Goal: Task Accomplishment & Management: Use online tool/utility

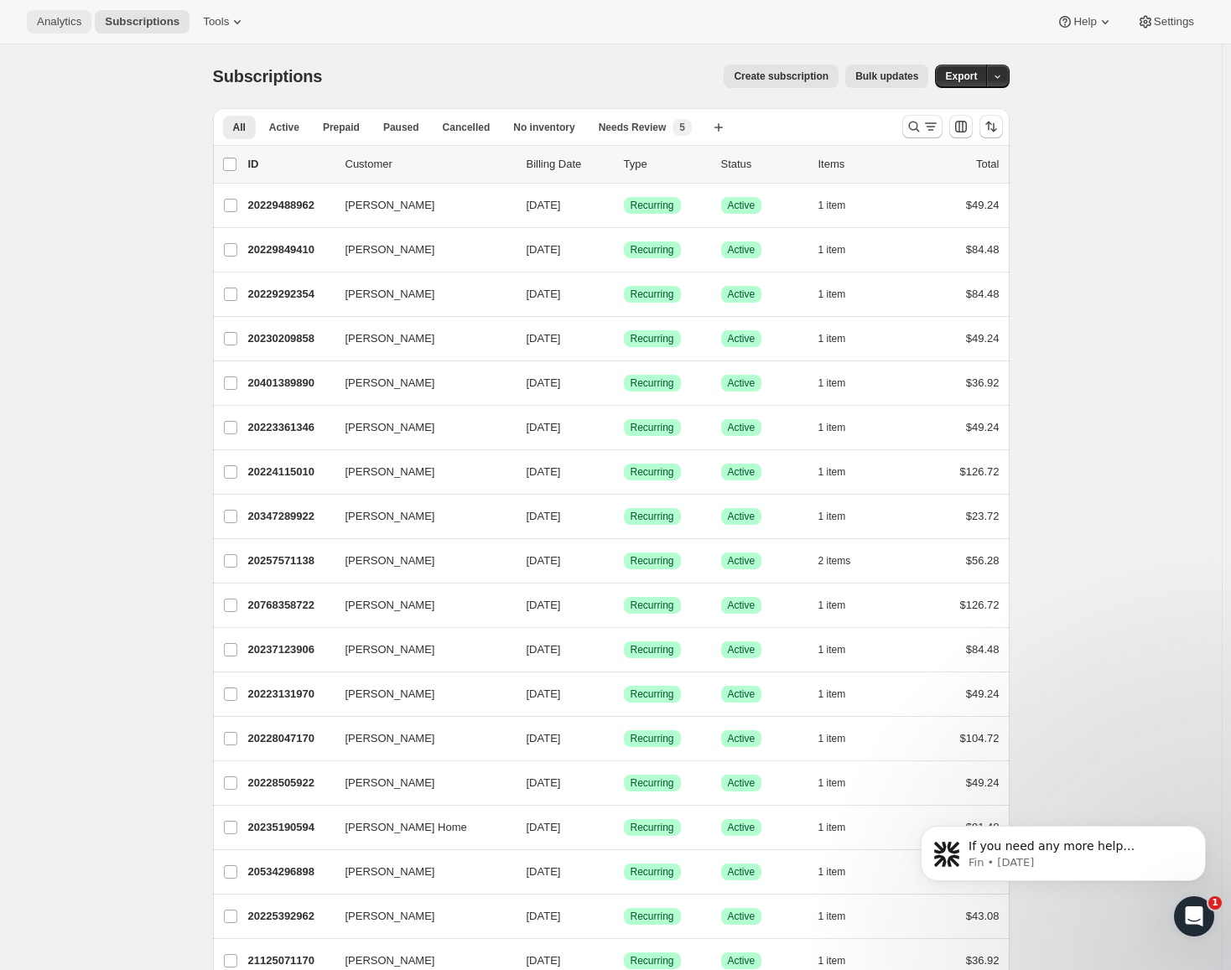
click at [65, 31] on button "Analytics" at bounding box center [59, 21] width 65 height 23
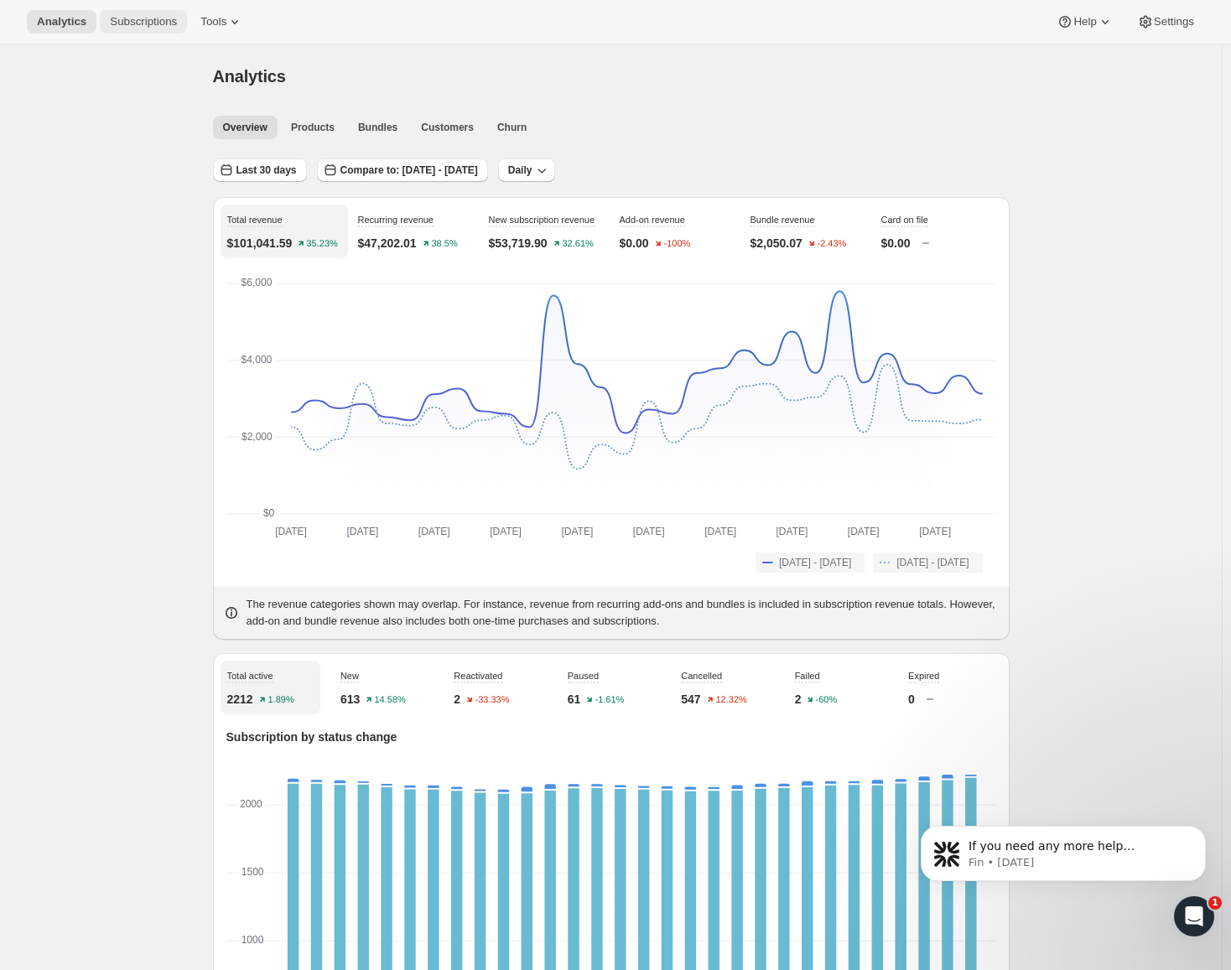
click at [138, 26] on span "Subscriptions" at bounding box center [143, 21] width 67 height 13
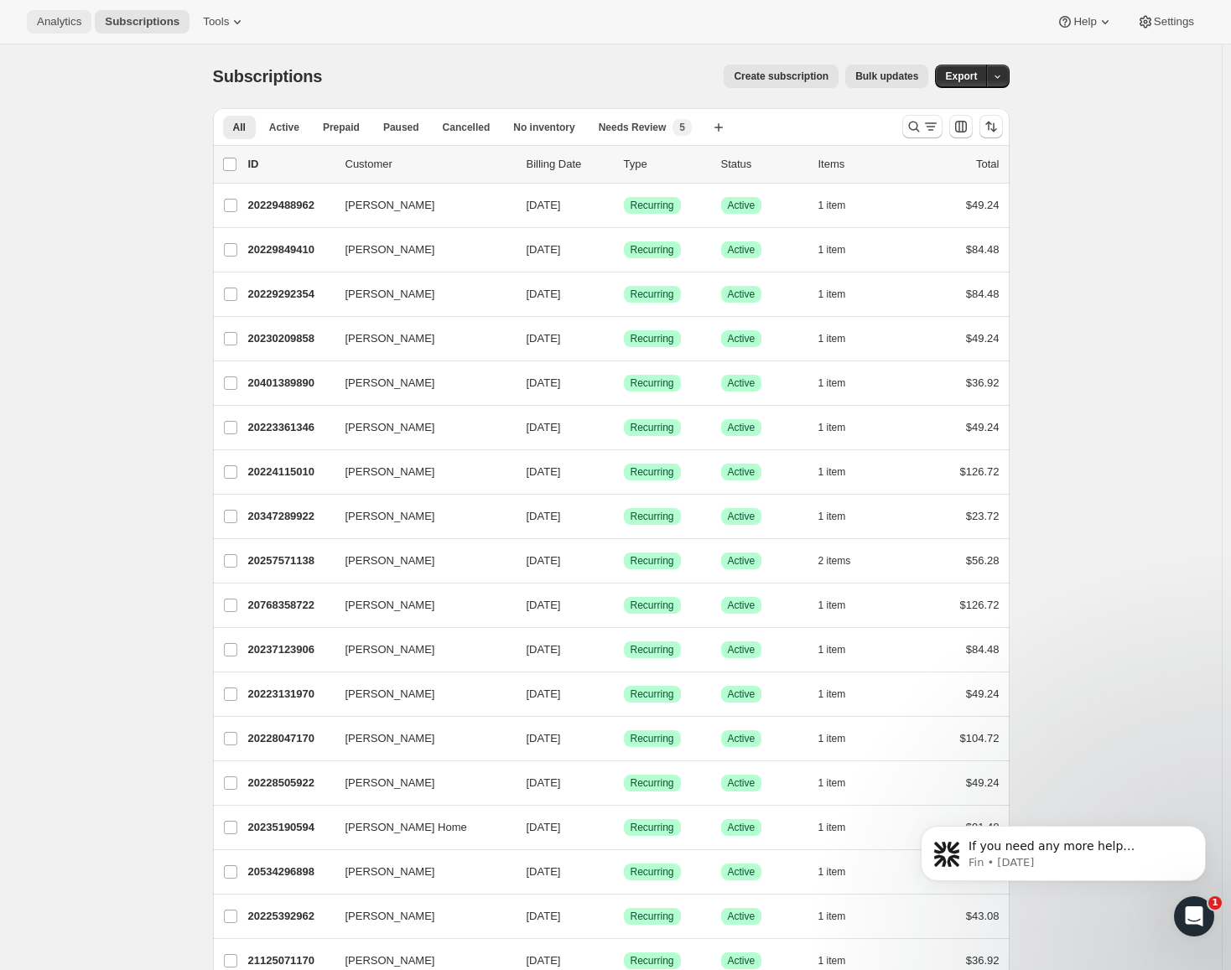
click at [66, 19] on span "Analytics" at bounding box center [59, 21] width 44 height 13
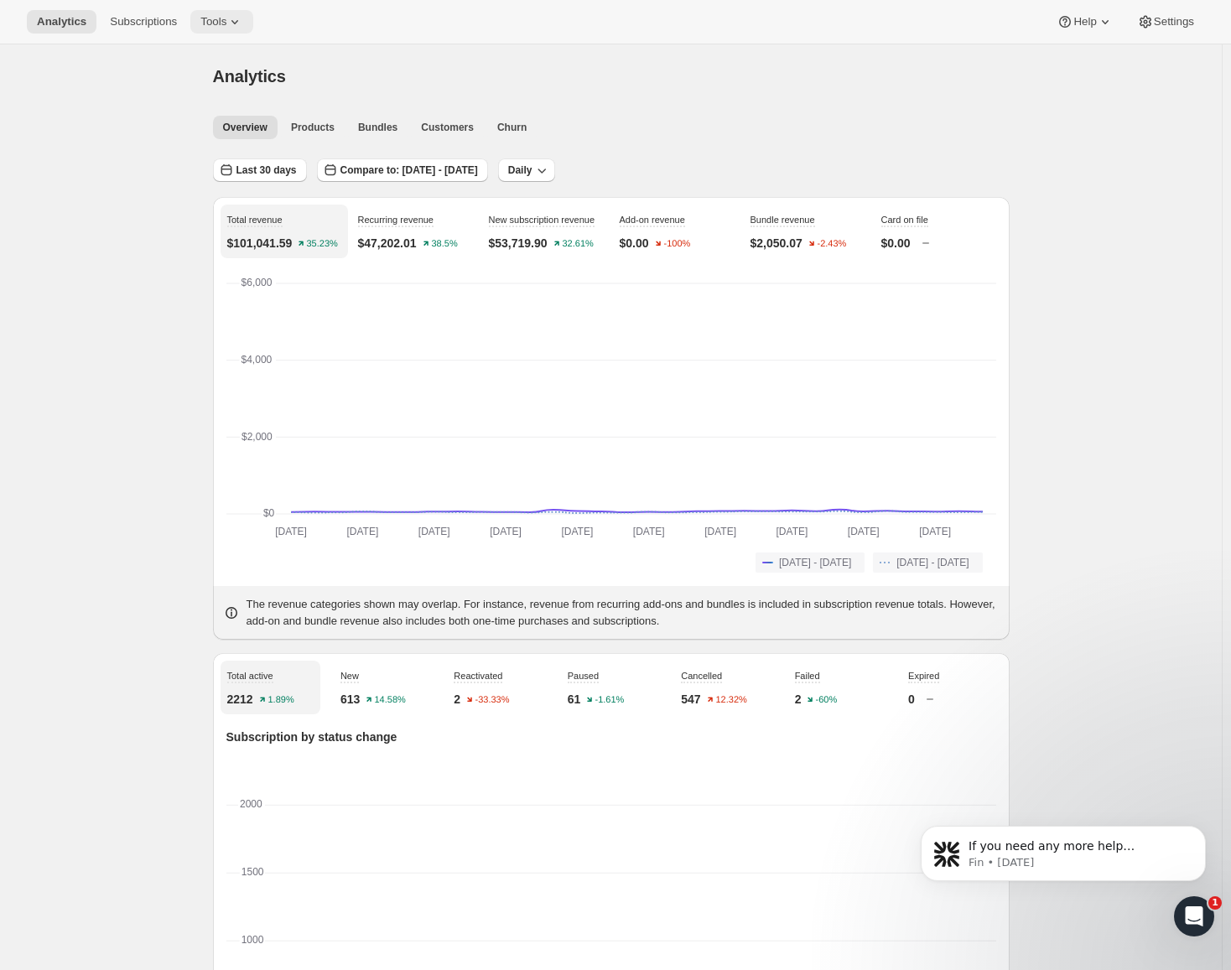
click at [217, 18] on span "Tools" at bounding box center [213, 21] width 26 height 13
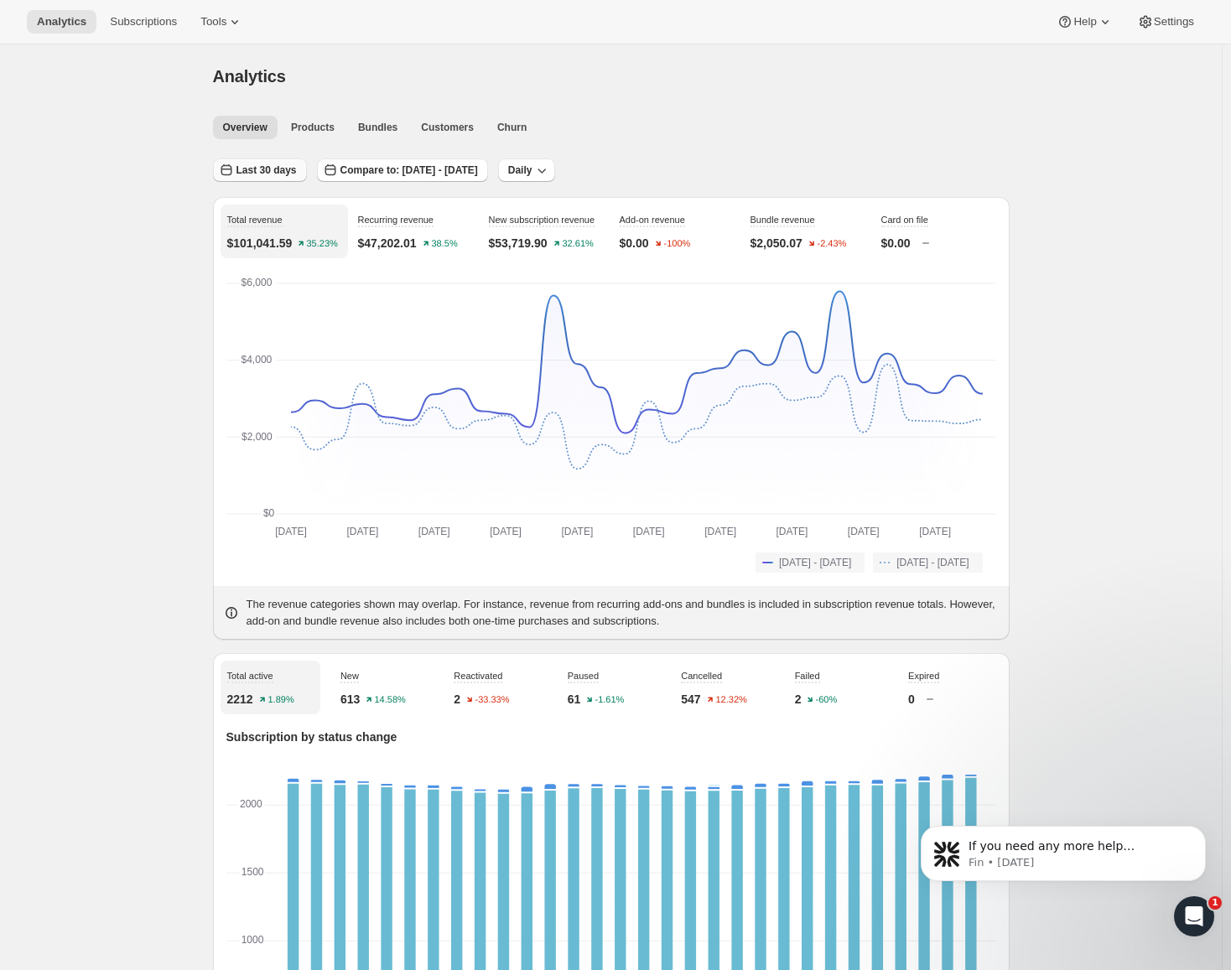
click at [278, 167] on span "Last 30 days" at bounding box center [266, 170] width 60 height 13
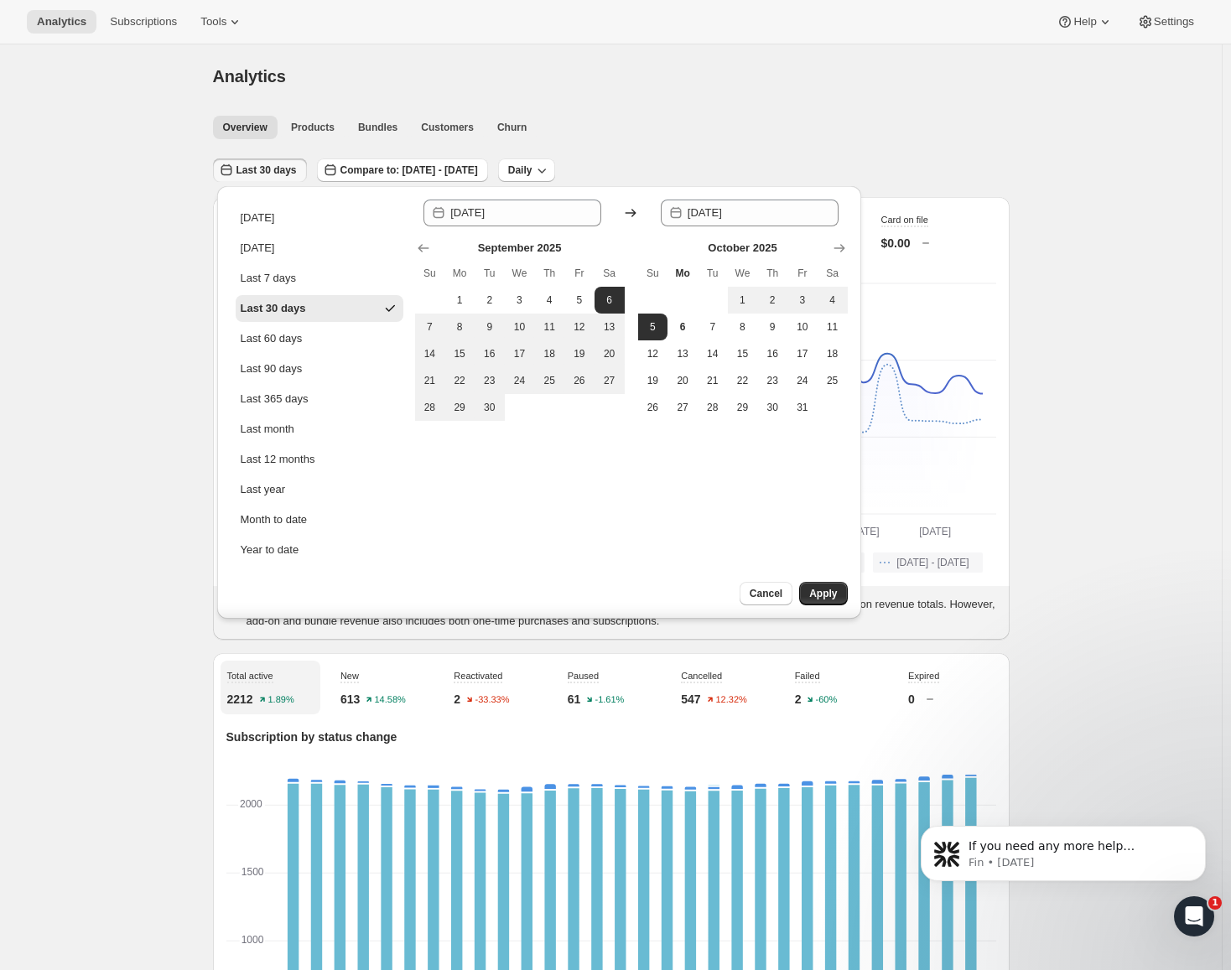
click at [745, 161] on div "Last 30 days Compare to: [DATE] - [DATE] Daily" at bounding box center [611, 164] width 797 height 39
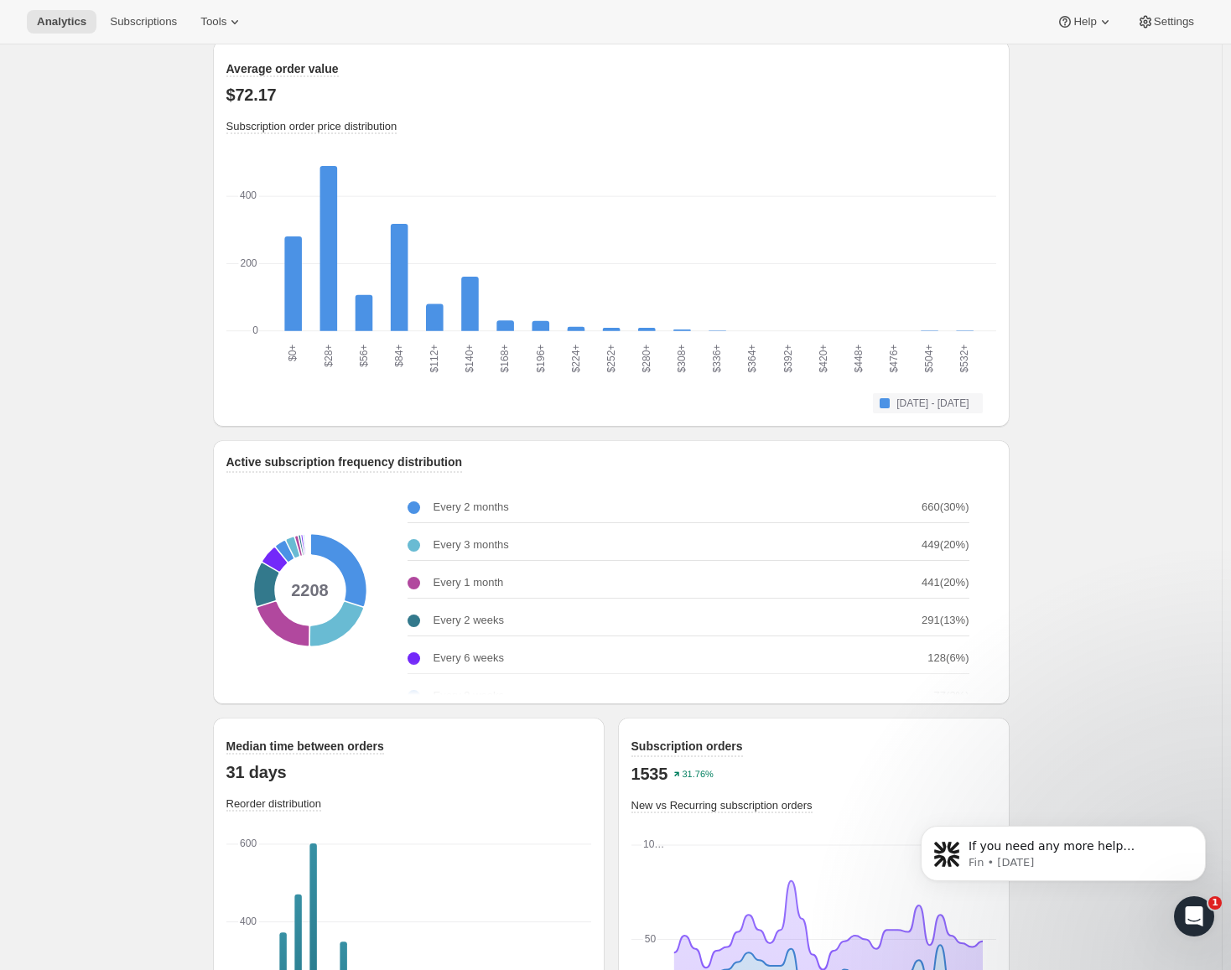
scroll to position [1866, 0]
